Goal: Use online tool/utility: Use online tool/utility

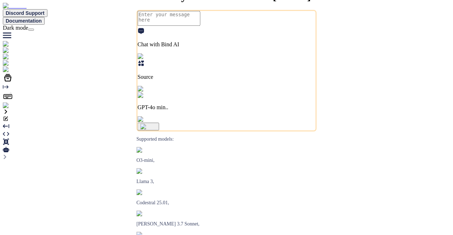
type textarea "x"
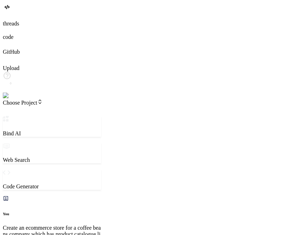
scroll to position [887, 0]
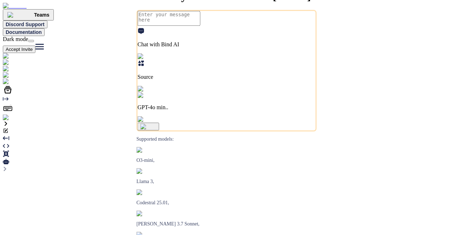
type textarea "x"
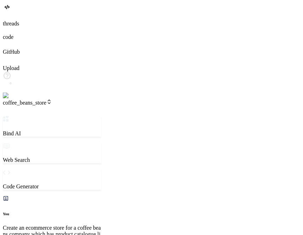
scroll to position [13, 0]
type textarea "x"
